Goal: Information Seeking & Learning: Learn about a topic

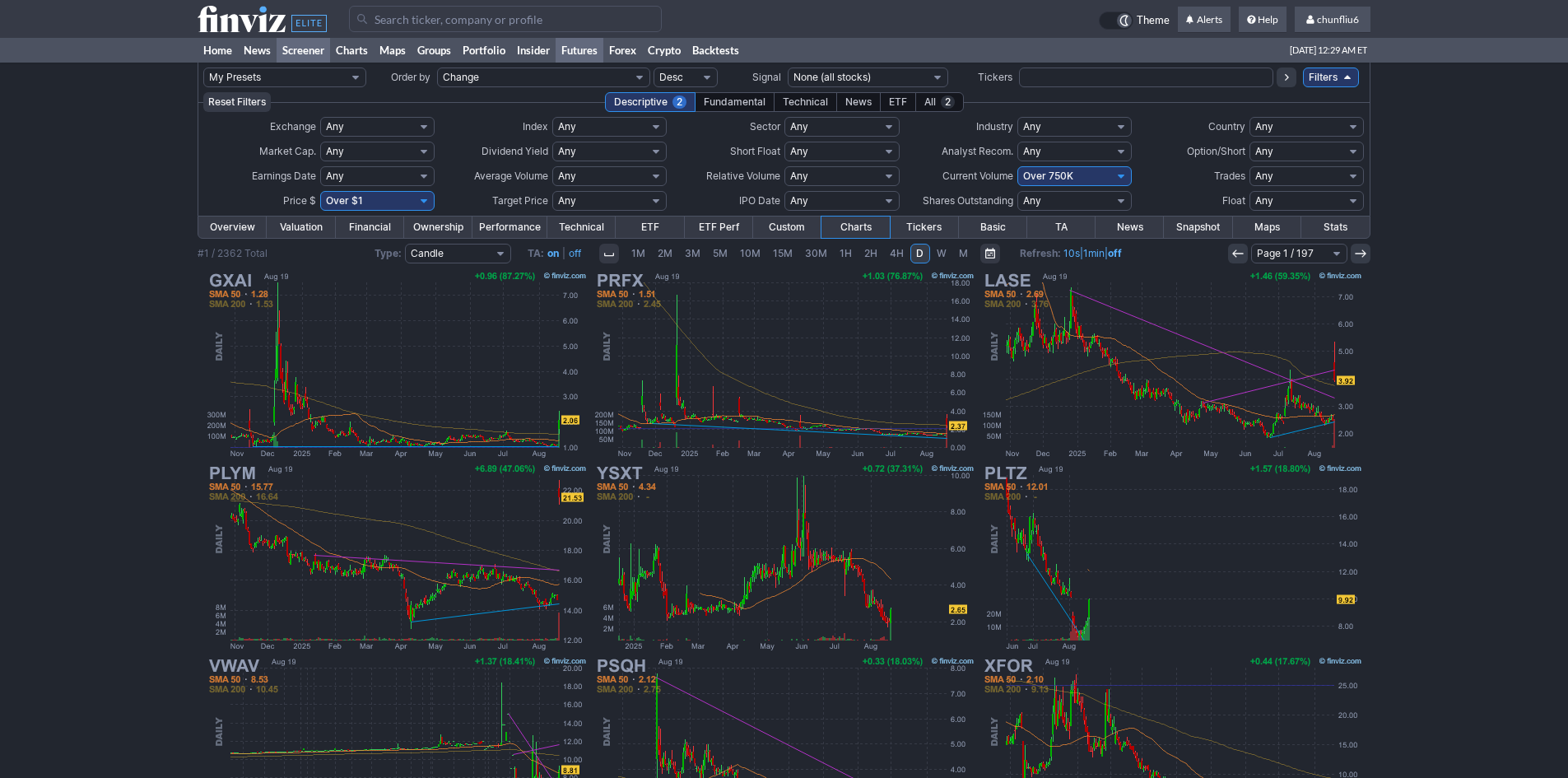
click at [586, 56] on link "Futures" at bounding box center [580, 50] width 48 height 25
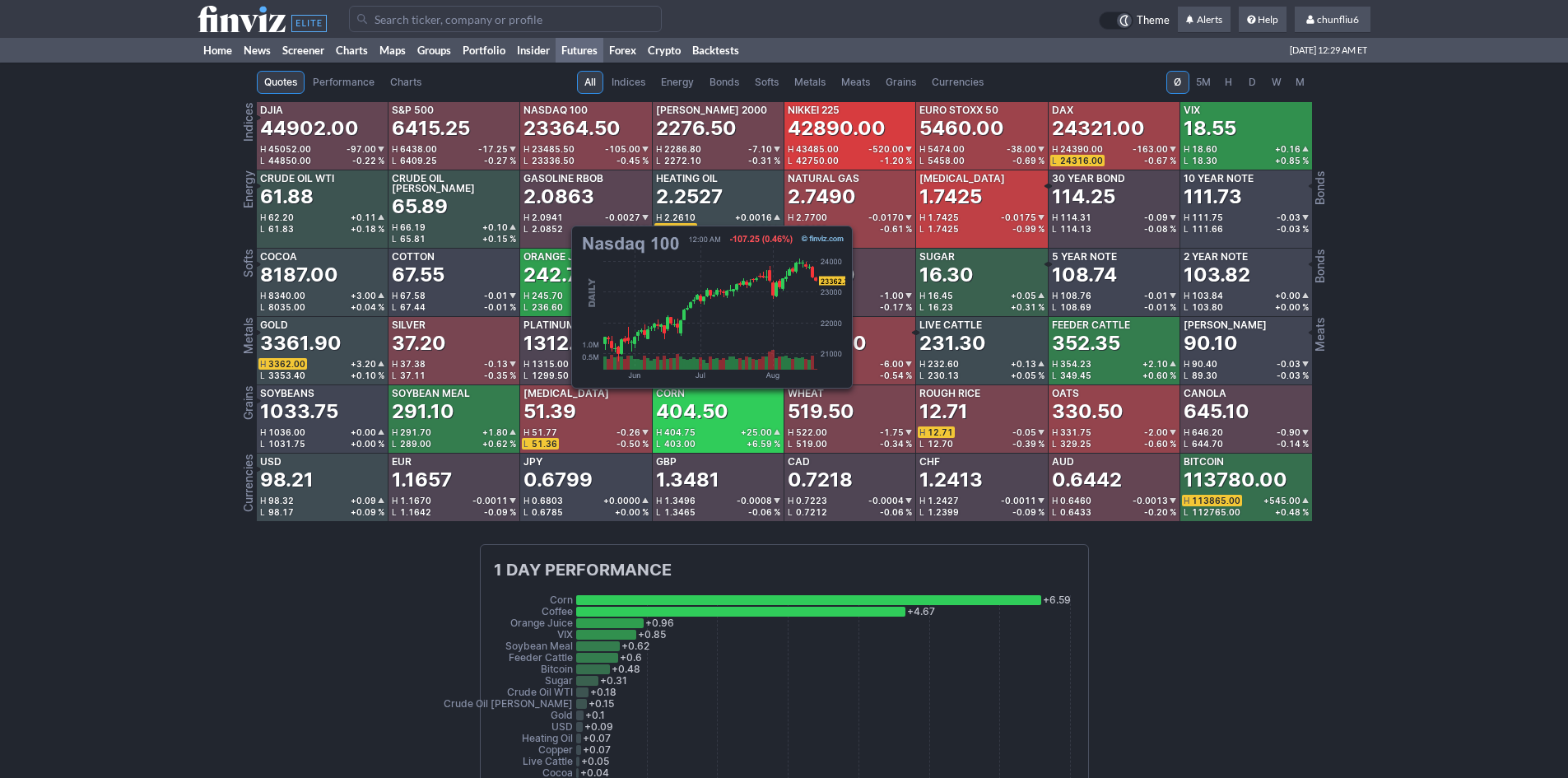
click at [563, 139] on div "23364.50" at bounding box center [572, 128] width 97 height 27
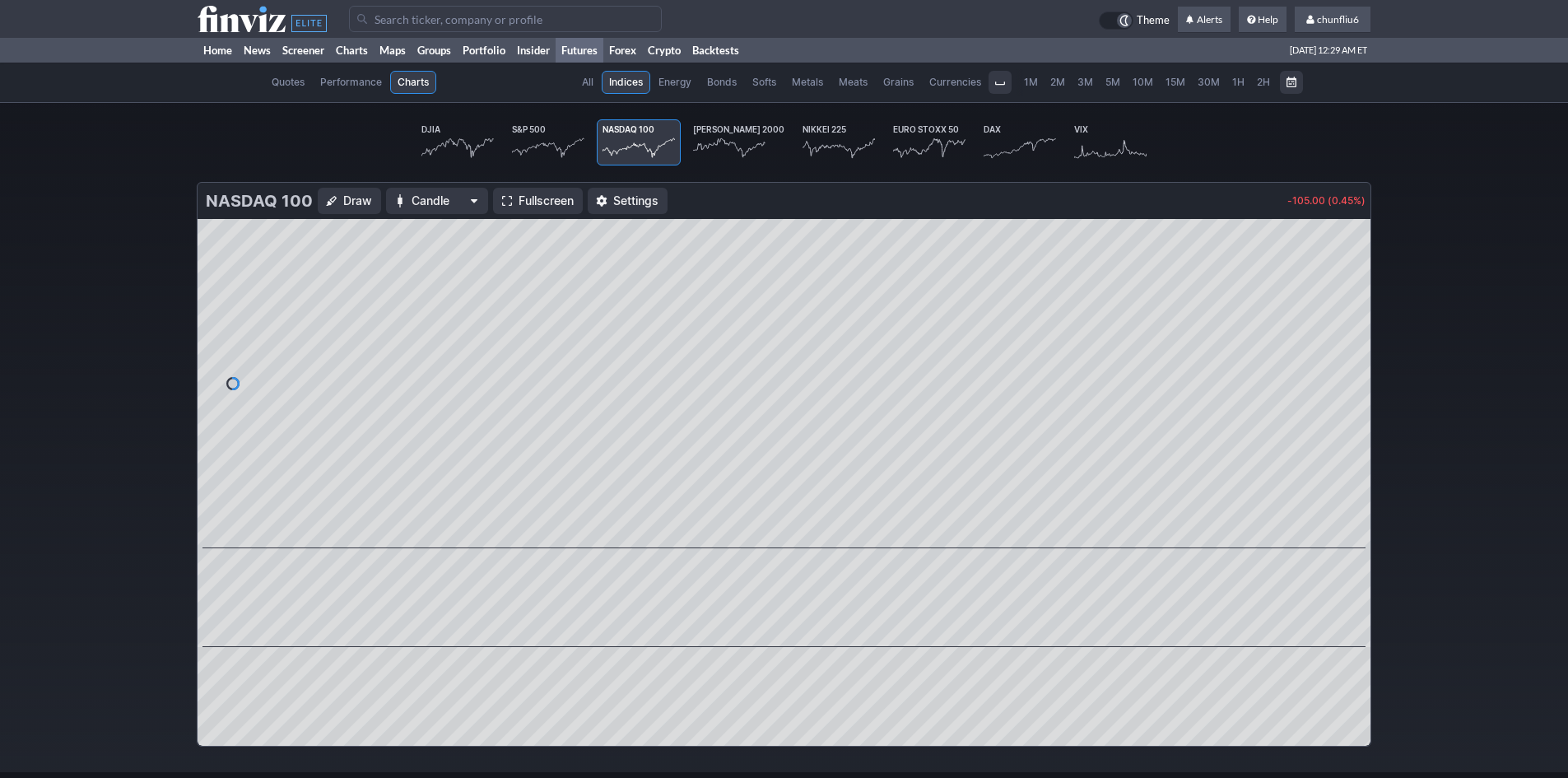
scroll to position [0, 98]
click at [527, 202] on span "Fullscreen" at bounding box center [547, 201] width 55 height 17
click at [1348, 25] on span "chunfliu6" at bounding box center [1338, 18] width 42 height 12
click at [1314, 123] on link "Sign Out" at bounding box center [1325, 121] width 92 height 27
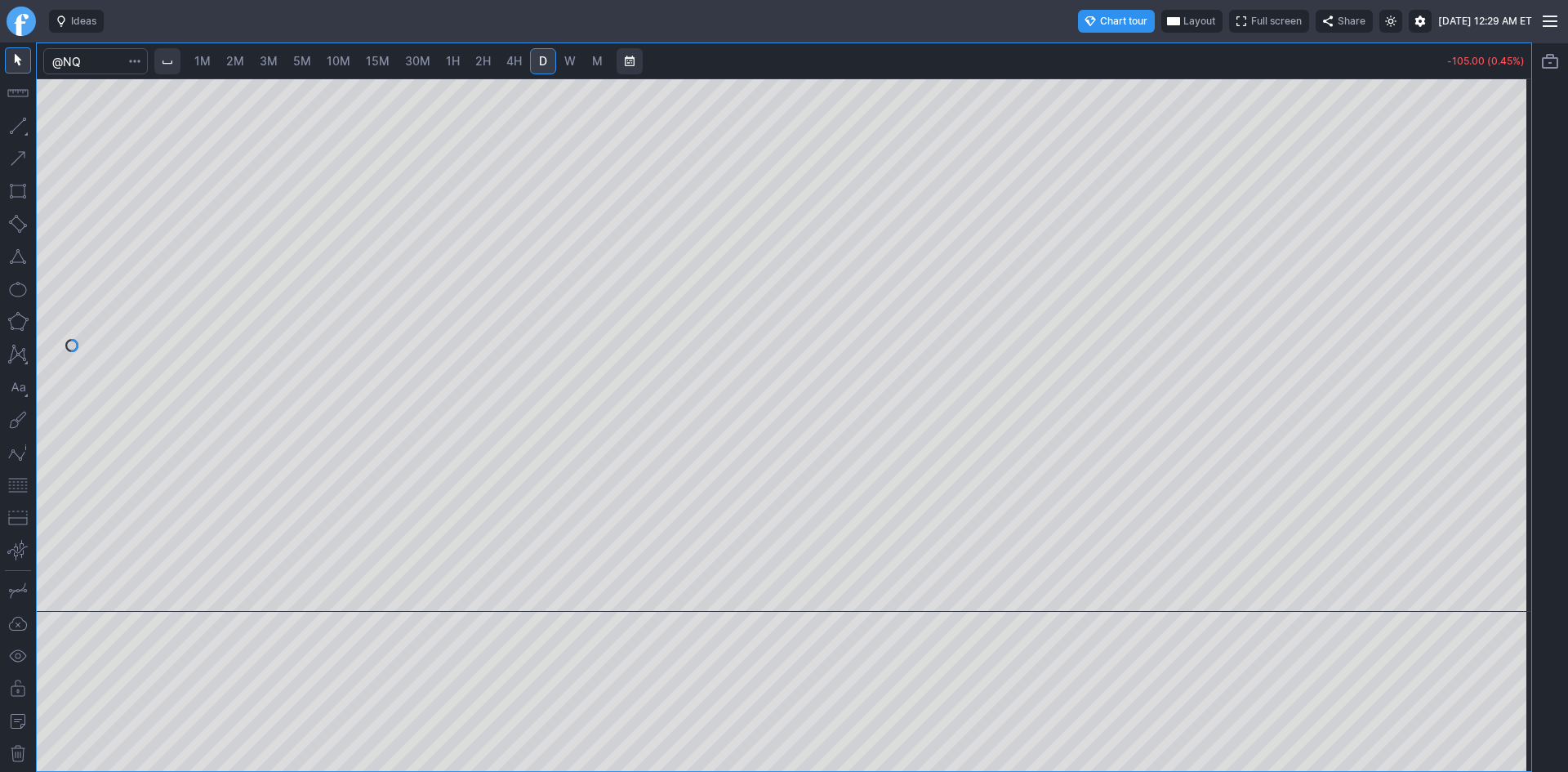
click at [344, 64] on span "10M" at bounding box center [338, 60] width 24 height 14
drag, startPoint x: 1524, startPoint y: 244, endPoint x: 1515, endPoint y: 282, distance: 39.1
click at [1515, 281] on div at bounding box center [1514, 341] width 35 height 492
click at [17, 485] on button "button" at bounding box center [17, 485] width 26 height 26
drag, startPoint x: 1525, startPoint y: 232, endPoint x: 1542, endPoint y: 271, distance: 42.5
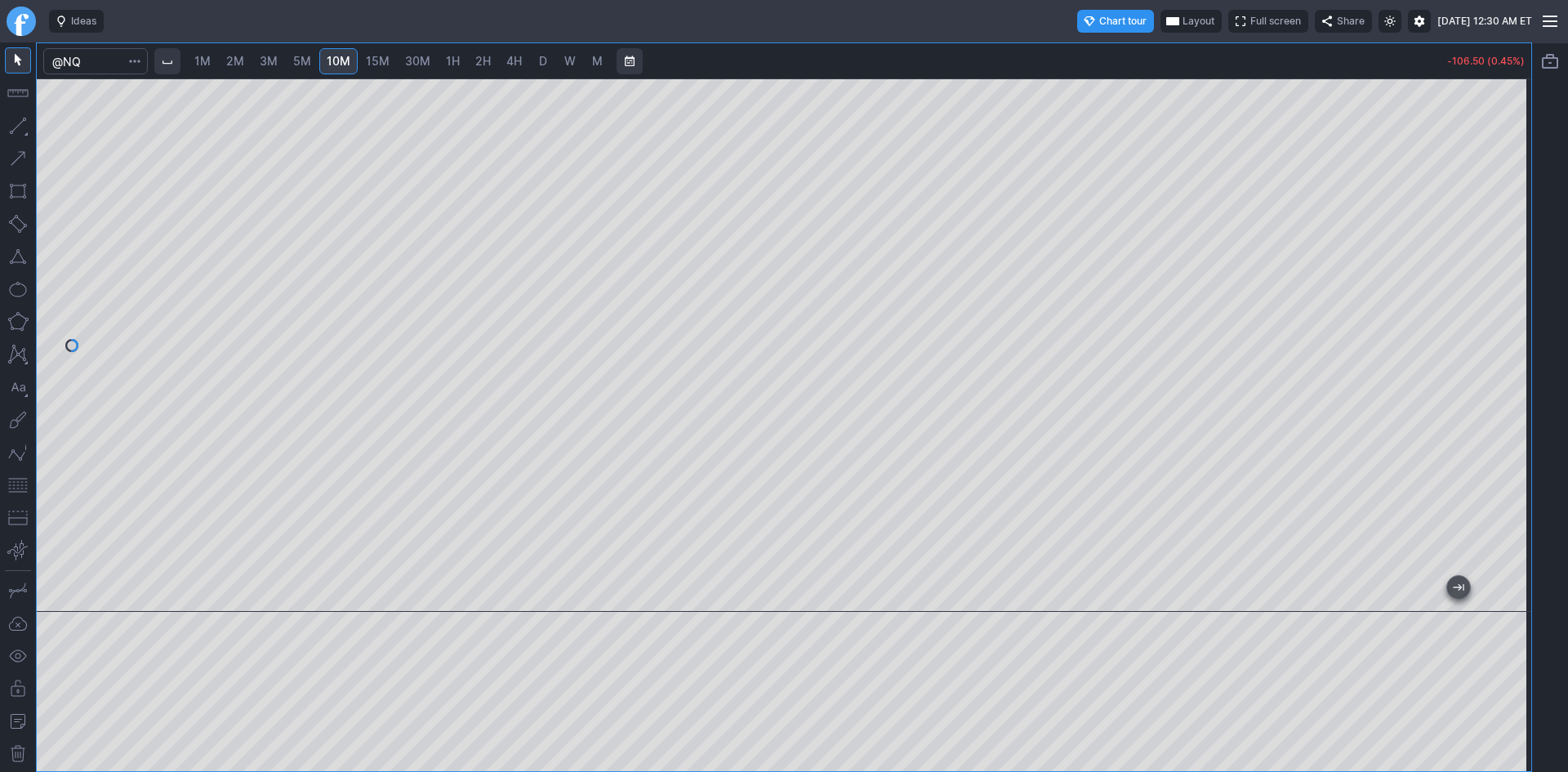
click at [1542, 271] on div "1M 2M 3M 5M 10M 15M 30M 1H 2H 4H D W M -106.50 (0.45%)" at bounding box center [784, 407] width 1568 height 729
click at [423, 61] on span "30M" at bounding box center [418, 60] width 26 height 14
click at [100, 66] on input "Search" at bounding box center [95, 61] width 105 height 26
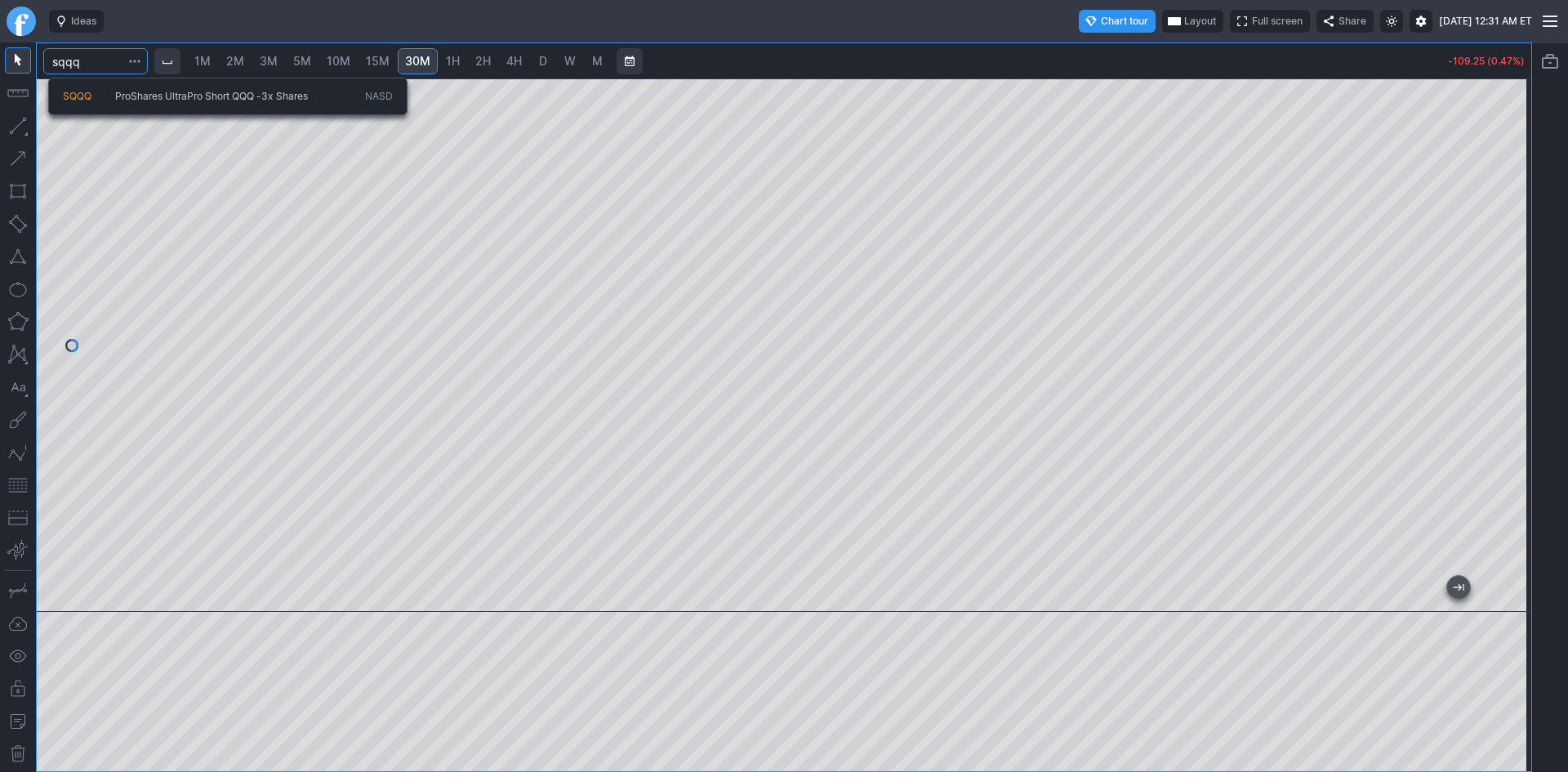
type input "sqqq"
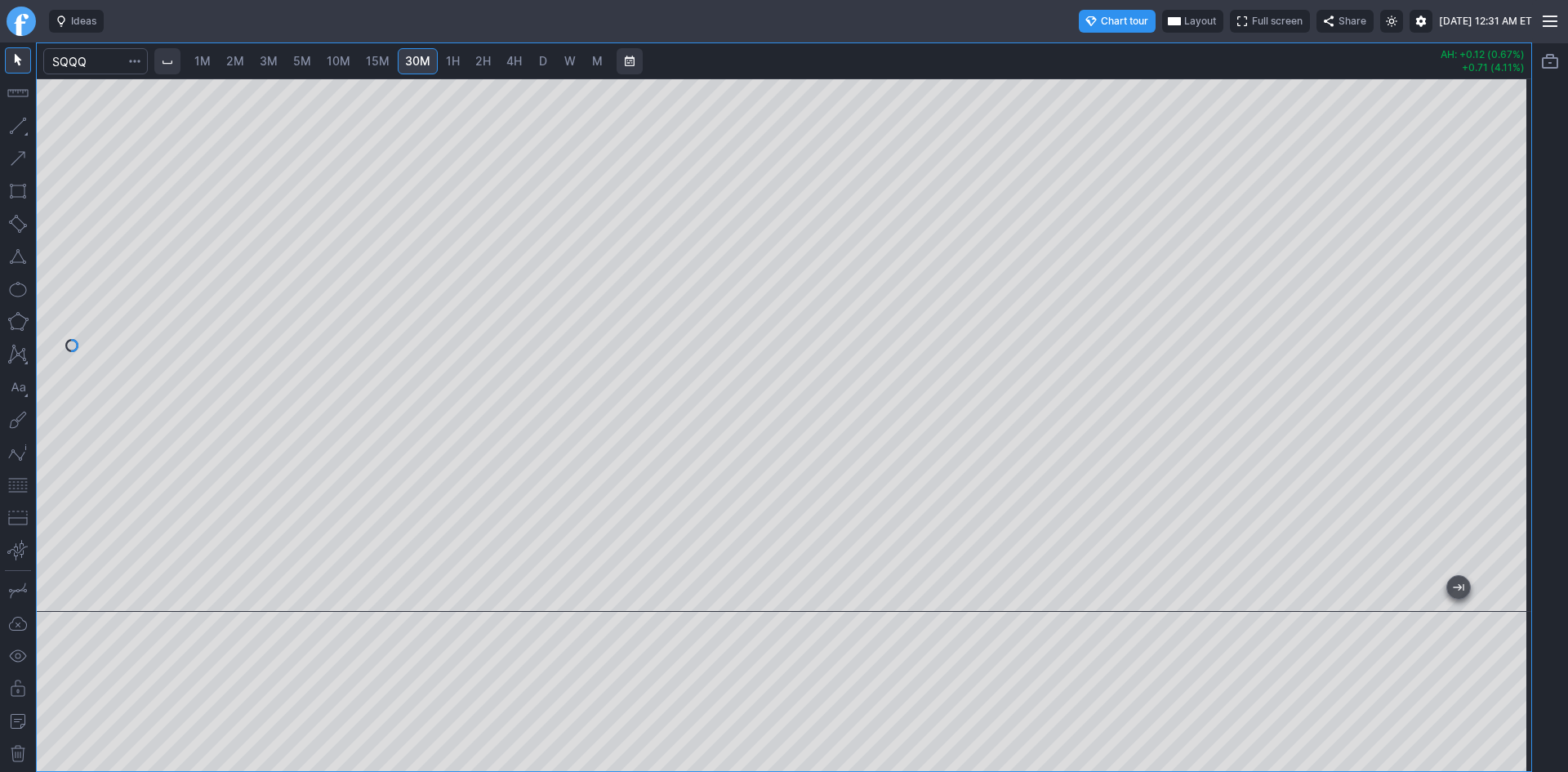
drag, startPoint x: 1512, startPoint y: 371, endPoint x: 1501, endPoint y: 425, distance: 55.1
click at [1504, 424] on div at bounding box center [1514, 341] width 35 height 492
click at [13, 489] on button "button" at bounding box center [17, 485] width 26 height 26
drag, startPoint x: 1520, startPoint y: 350, endPoint x: 1513, endPoint y: 273, distance: 77.3
click at [1513, 273] on div at bounding box center [1514, 341] width 35 height 492
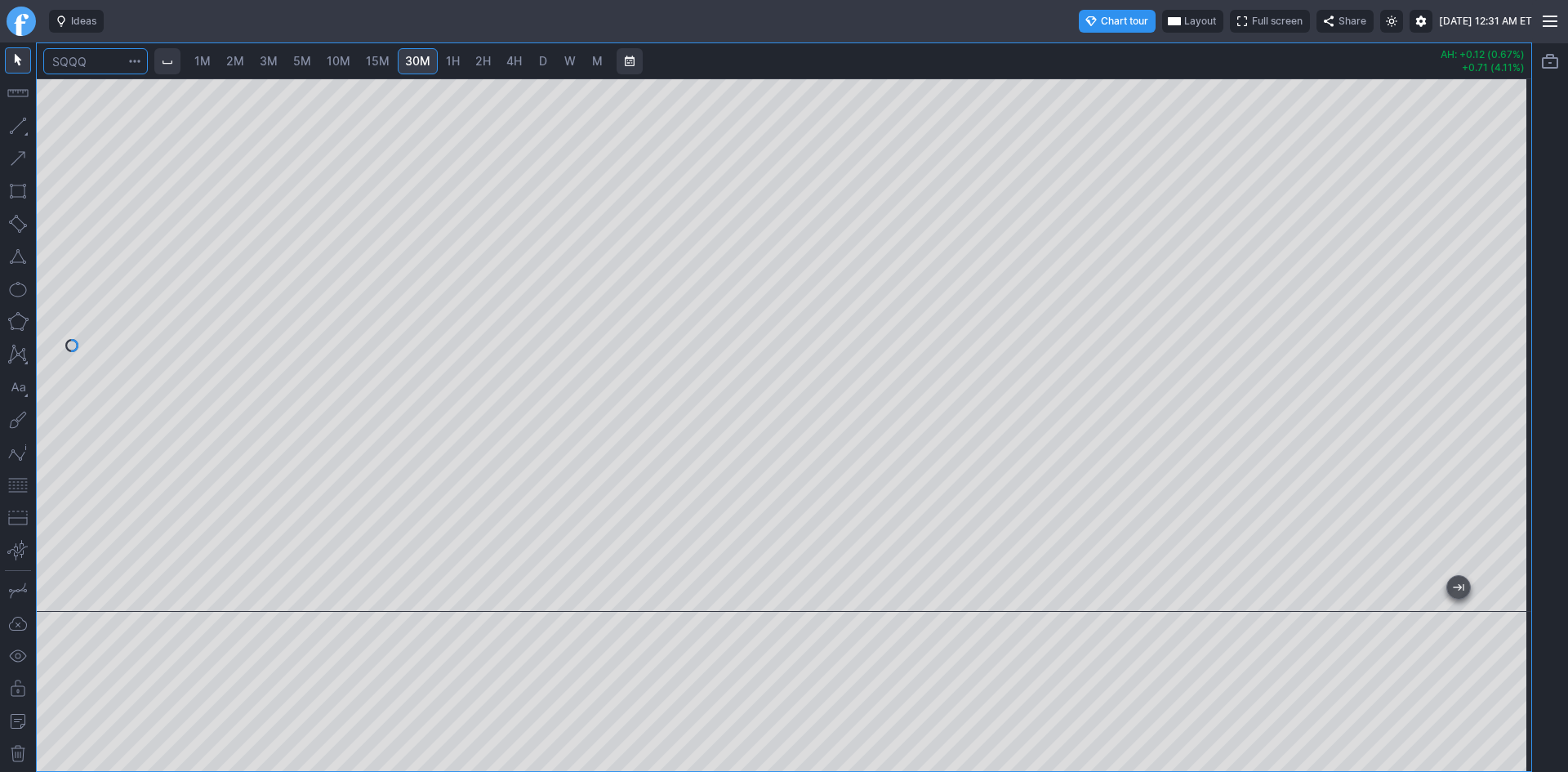
click at [117, 67] on input "Search" at bounding box center [95, 61] width 105 height 26
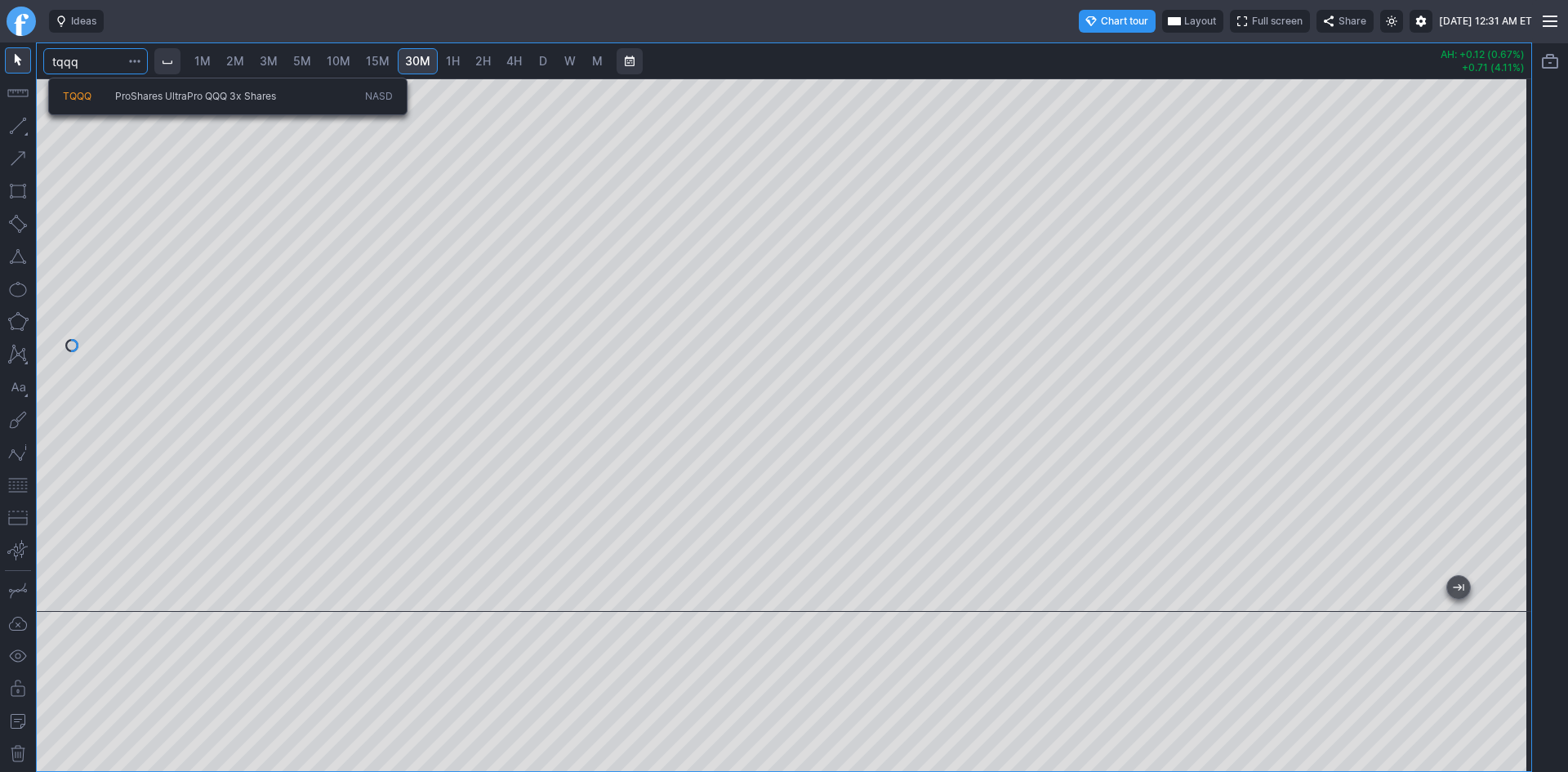
type input "tqqq"
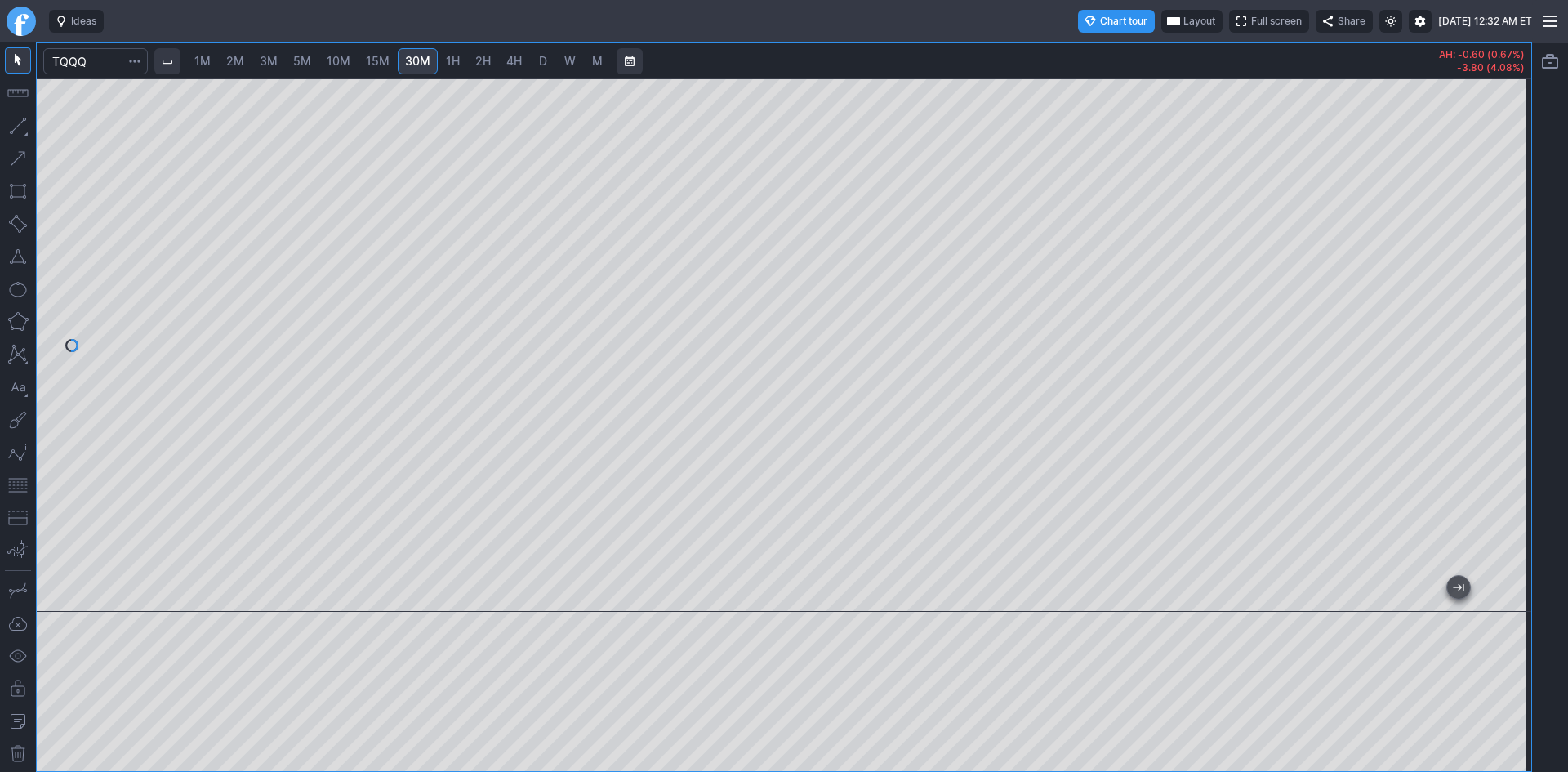
click at [384, 71] on link "15M" at bounding box center [377, 61] width 38 height 26
